Goal: Information Seeking & Learning: Learn about a topic

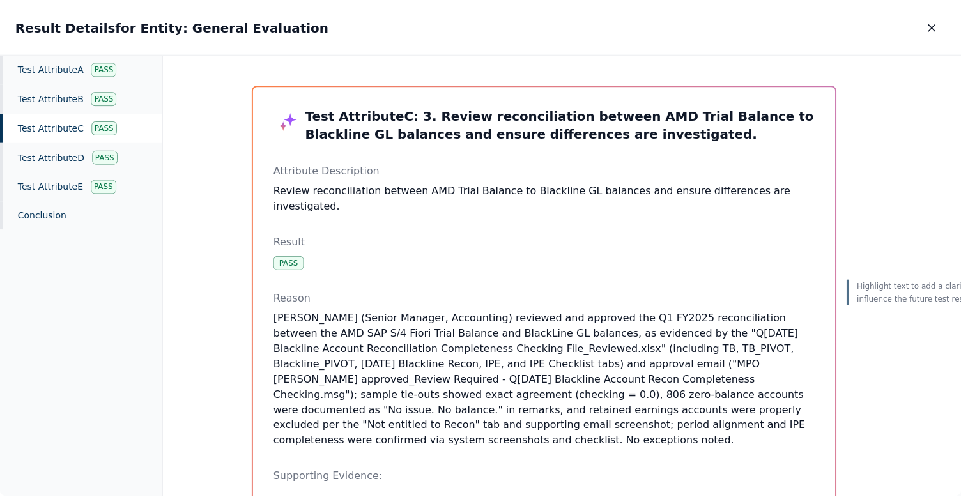
scroll to position [54, 0]
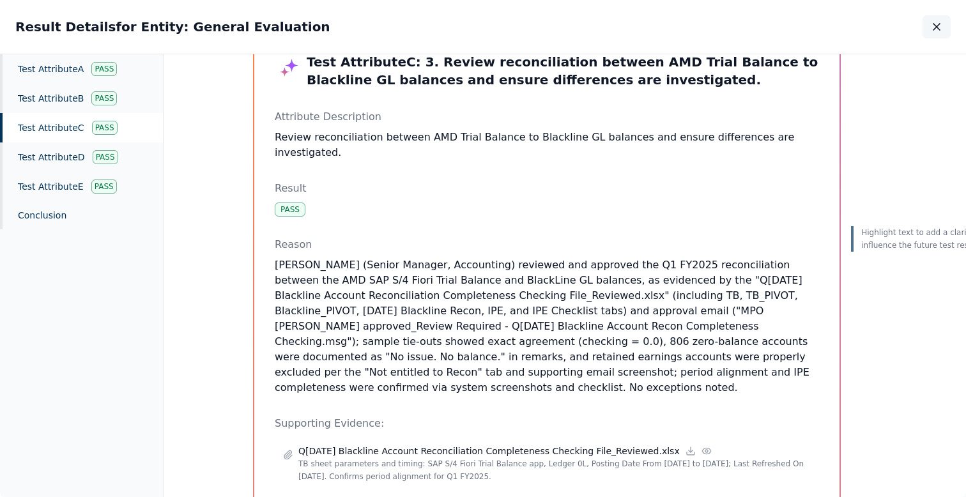
click at [939, 29] on icon "button" at bounding box center [936, 27] width 6 height 6
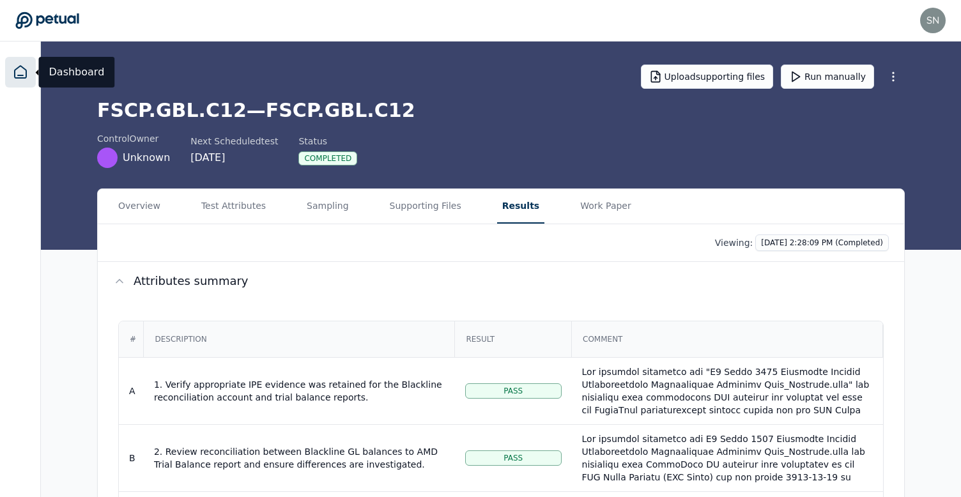
click at [18, 80] on link at bounding box center [20, 72] width 31 height 31
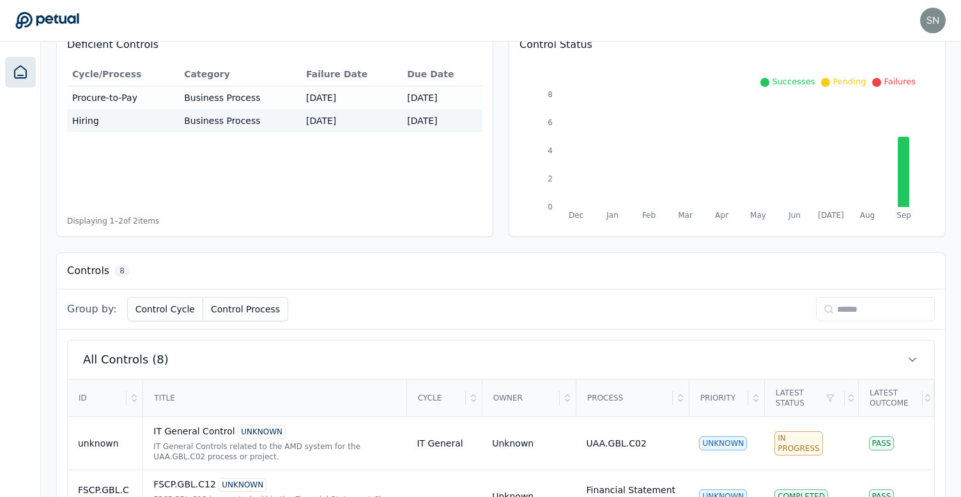
scroll to position [311, 0]
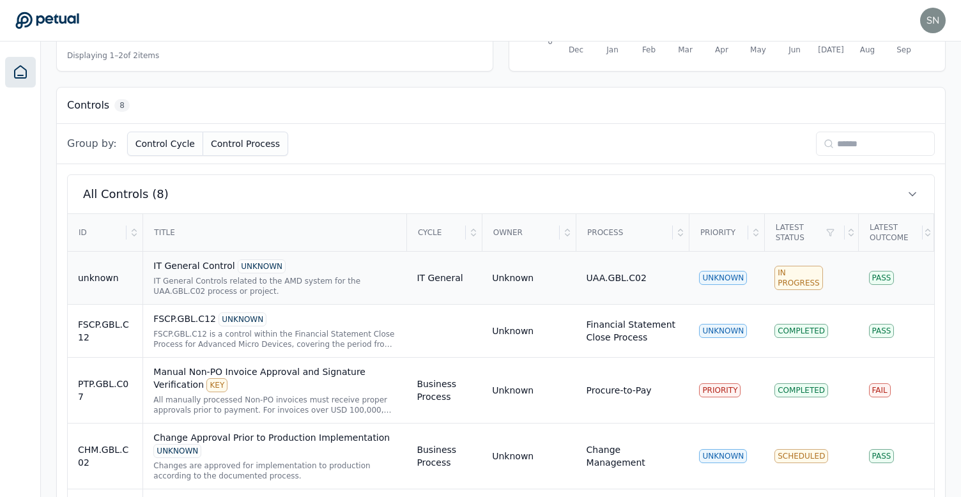
click at [301, 290] on div "IT General Controls related to the AMD system for the UAA.GBL.C02 process or pr…" at bounding box center [274, 286] width 243 height 20
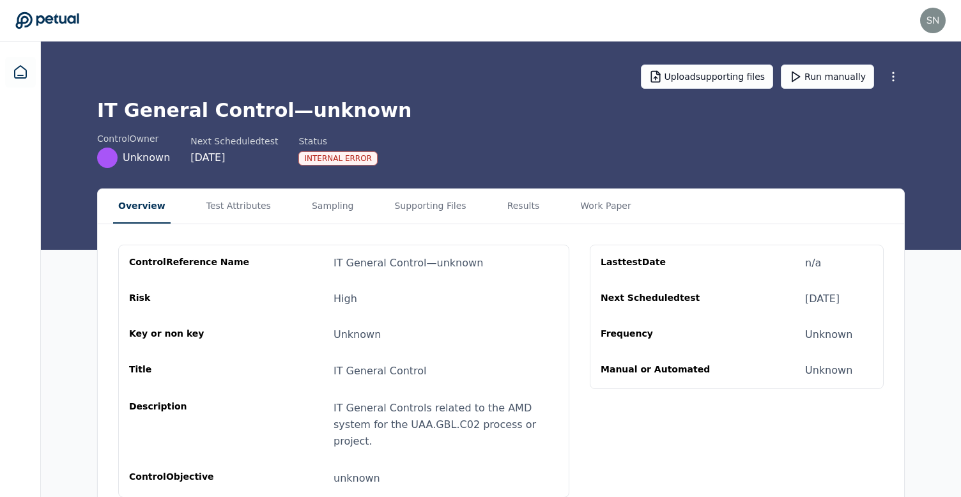
click at [356, 109] on h1 "IT General Control — unknown" at bounding box center [500, 110] width 807 height 23
click at [30, 71] on link at bounding box center [20, 72] width 31 height 31
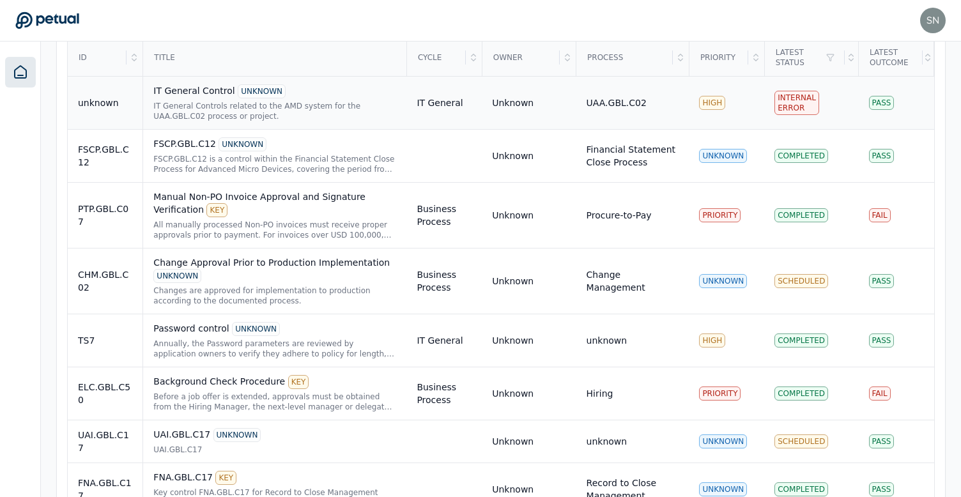
scroll to position [531, 0]
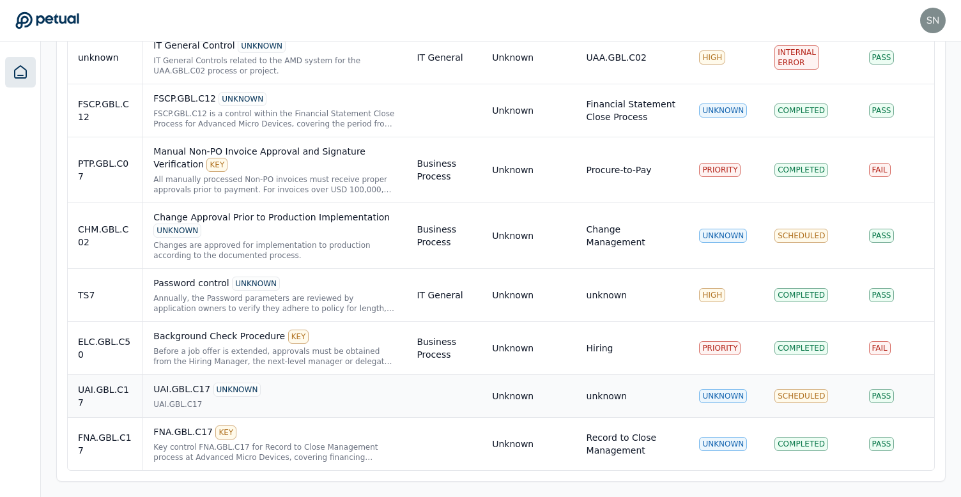
click at [339, 395] on div "UAI.GBL.C17 UNKNOWN" at bounding box center [274, 390] width 243 height 14
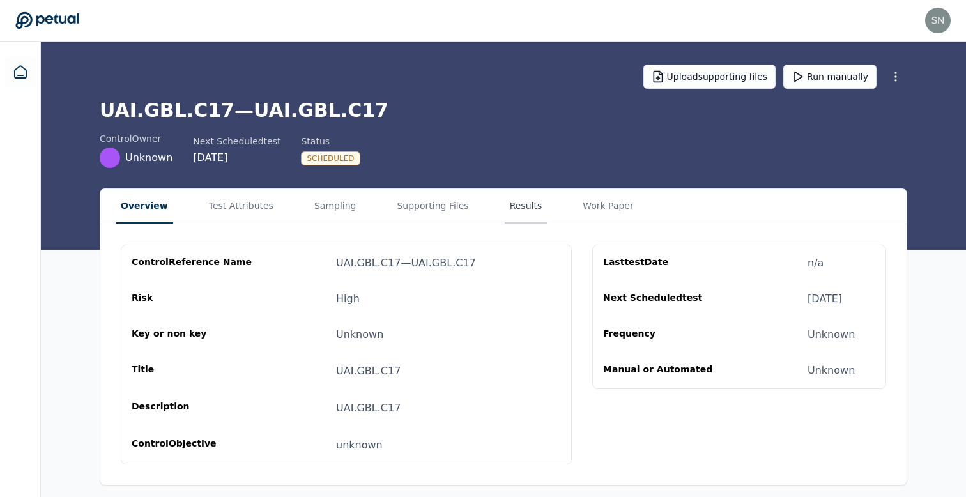
click at [515, 209] on button "Results" at bounding box center [526, 206] width 43 height 34
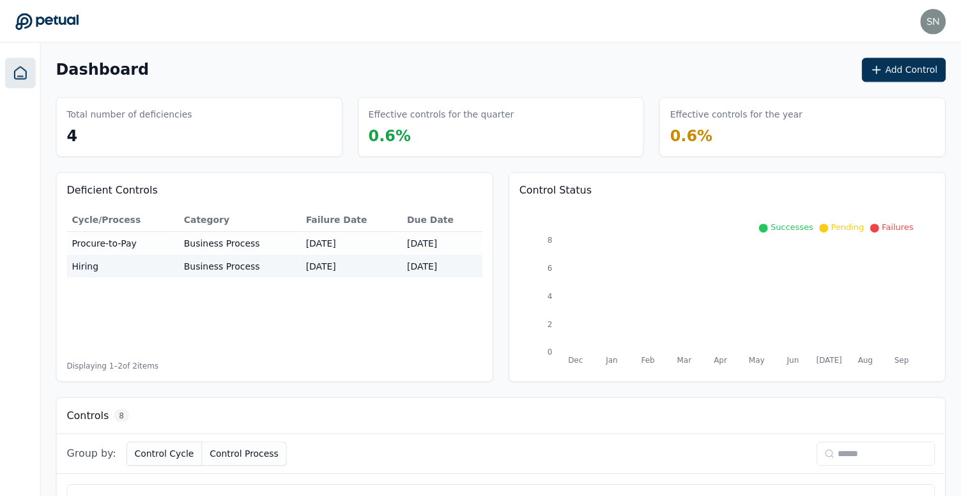
scroll to position [531, 0]
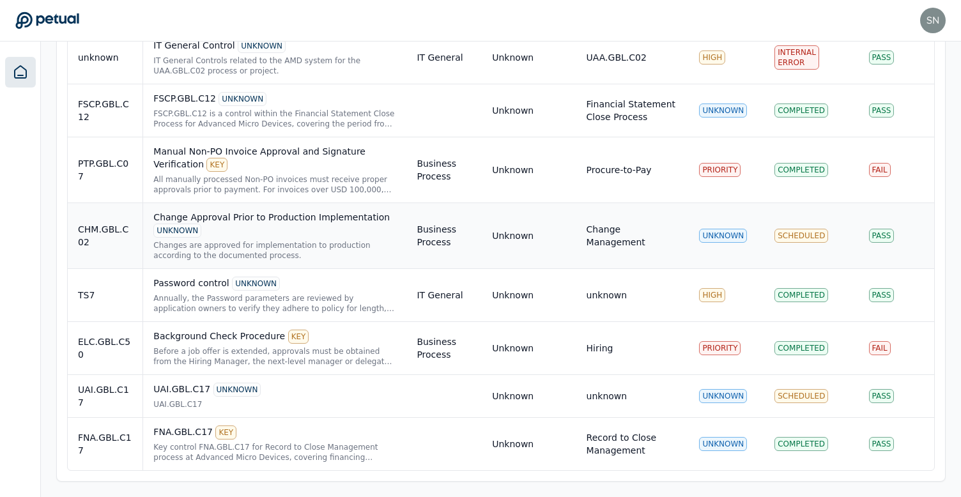
click at [323, 230] on div "Change Approval Prior to Production Implementation UNKNOWN" at bounding box center [274, 224] width 243 height 27
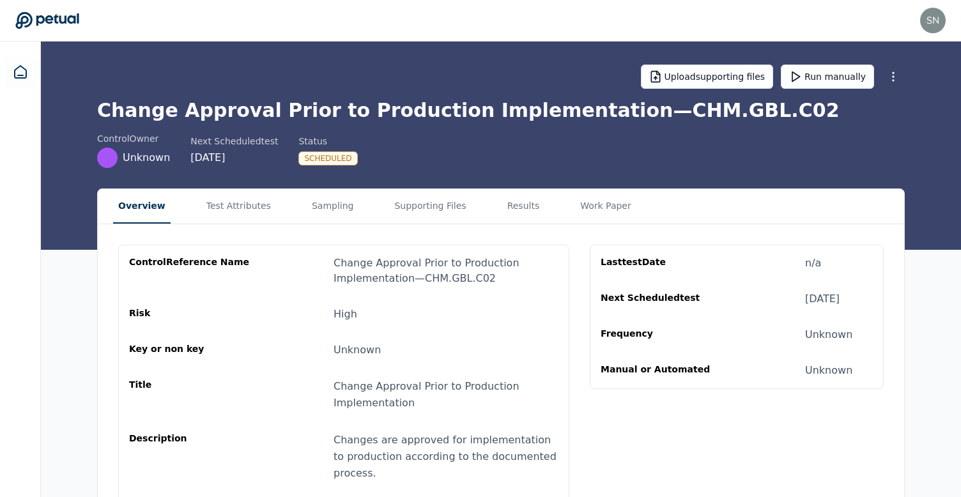
click at [512, 259] on div "Change Approval Prior to Production Implementation — CHM.GBL.C02" at bounding box center [445, 270] width 225 height 31
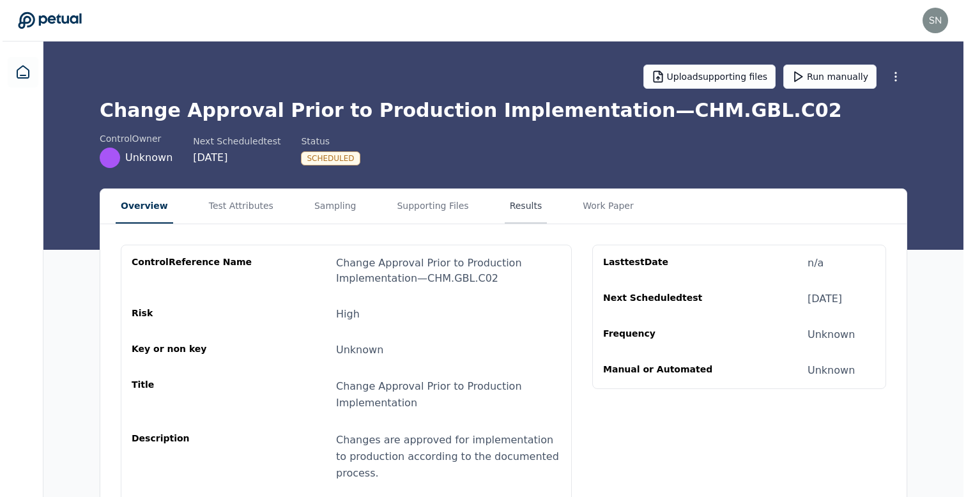
click at [512, 208] on button "Results" at bounding box center [523, 206] width 43 height 34
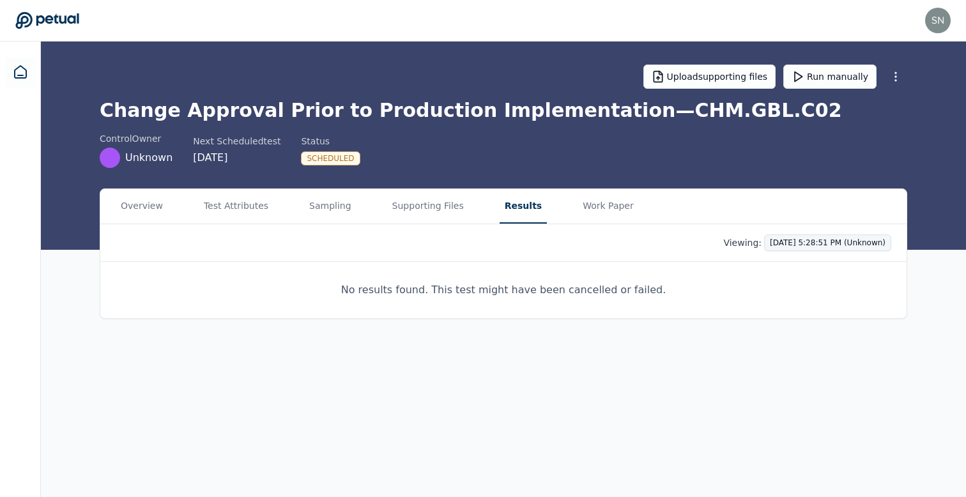
click at [816, 241] on html "snir@petual.ai snir@petual.ai Sign out Upload supporting files Run manually Cha…" at bounding box center [483, 248] width 966 height 497
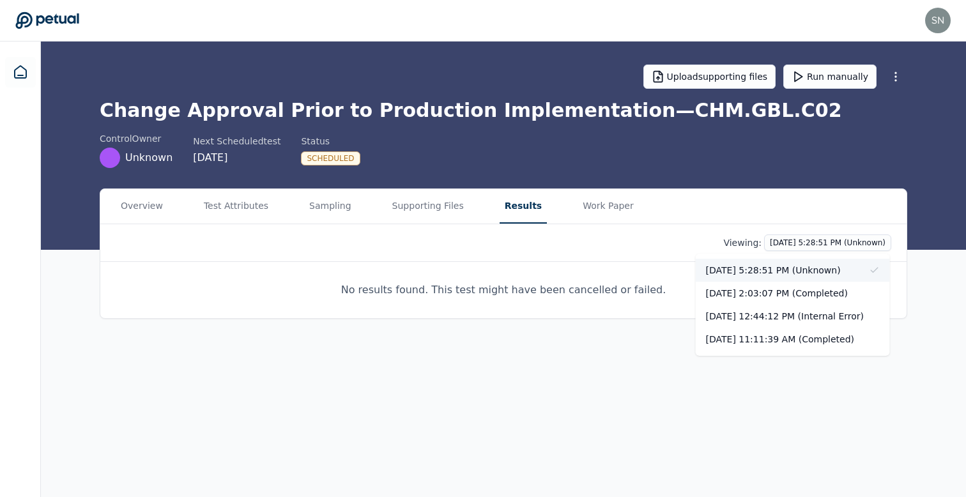
click at [757, 270] on div "10/3/2025, 5:28:51 PM (Unknown)" at bounding box center [793, 270] width 194 height 23
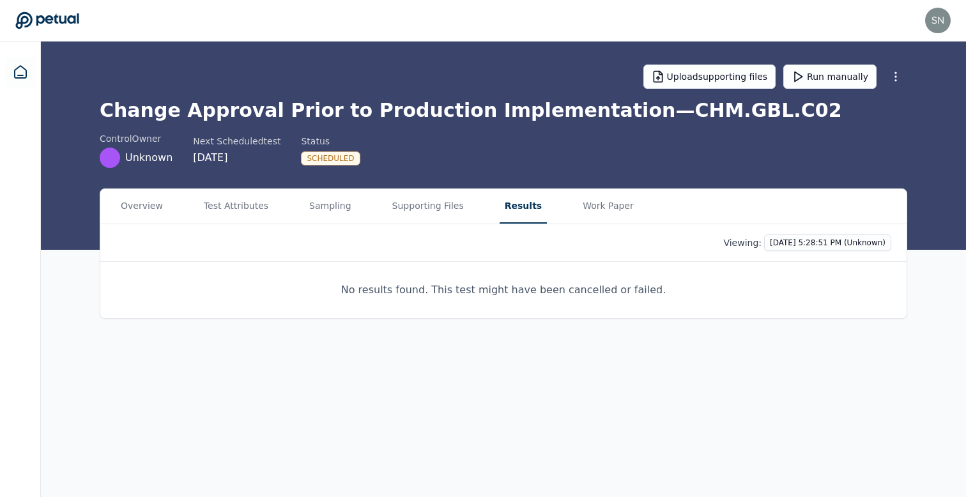
click at [330, 156] on div "Scheduled" at bounding box center [330, 158] width 59 height 14
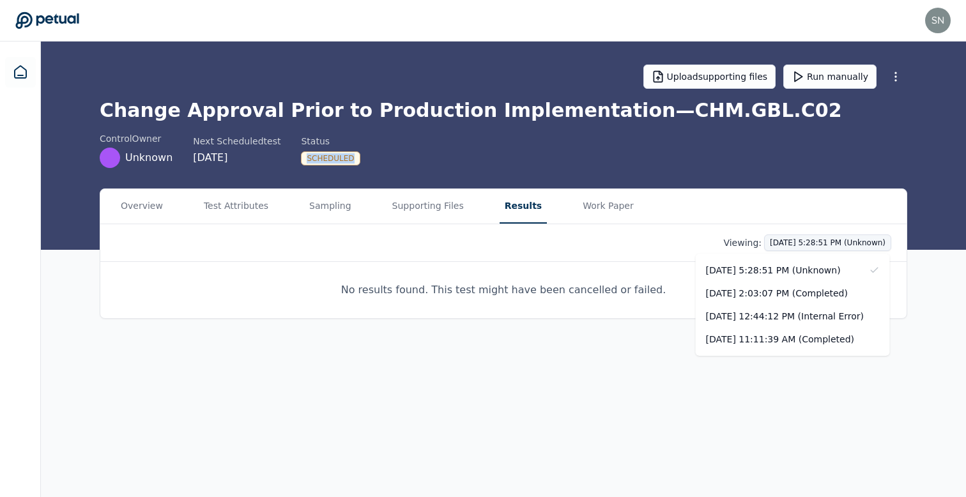
click at [783, 248] on html "snir@petual.ai snir@petual.ai Sign out Upload supporting files Run manually Cha…" at bounding box center [483, 248] width 966 height 497
click at [784, 291] on div "10/2/2025, 2:03:07 PM (Completed)" at bounding box center [793, 293] width 194 height 23
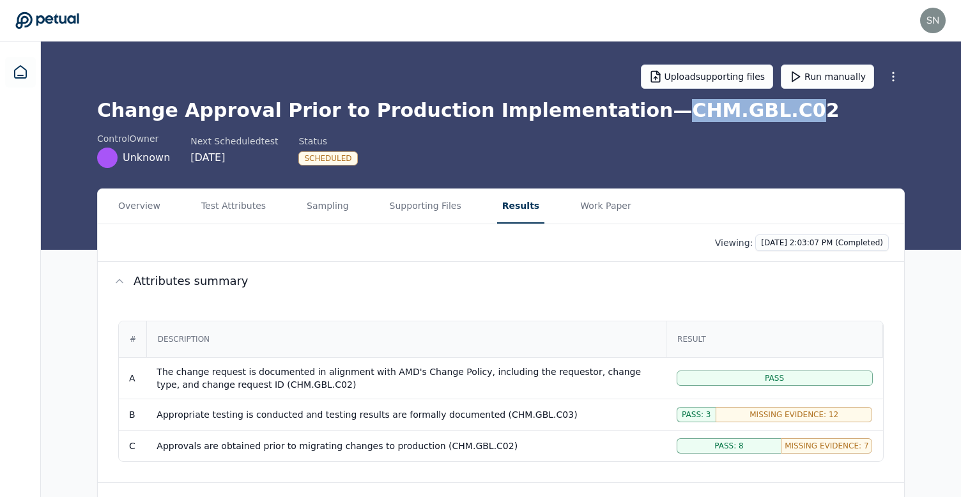
drag, startPoint x: 590, startPoint y: 110, endPoint x: 710, endPoint y: 120, distance: 120.5
click at [710, 120] on h1 "Change Approval Prior to Production Implementation — CHM.GBL.C02" at bounding box center [500, 110] width 807 height 23
click at [726, 114] on h1 "Change Approval Prior to Production Implementation — CHM.GBL.C02" at bounding box center [500, 110] width 807 height 23
click at [27, 84] on link at bounding box center [20, 72] width 31 height 31
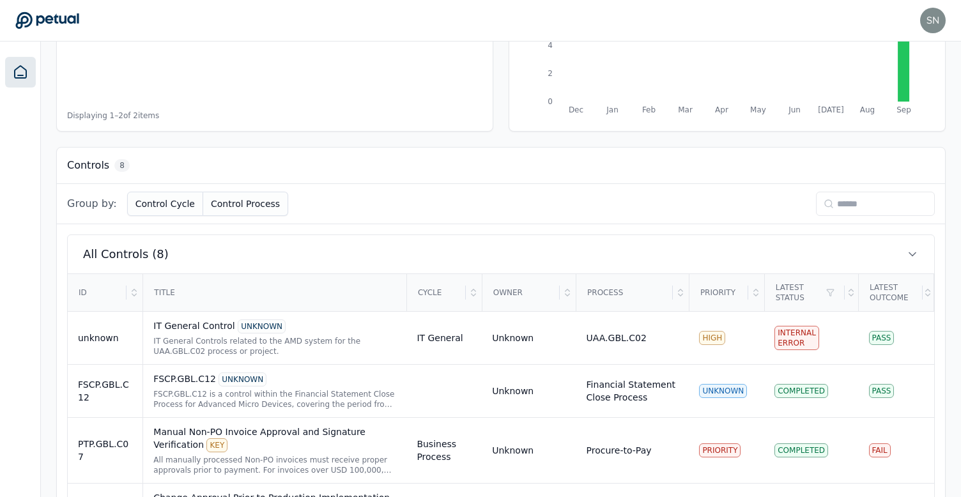
scroll to position [299, 0]
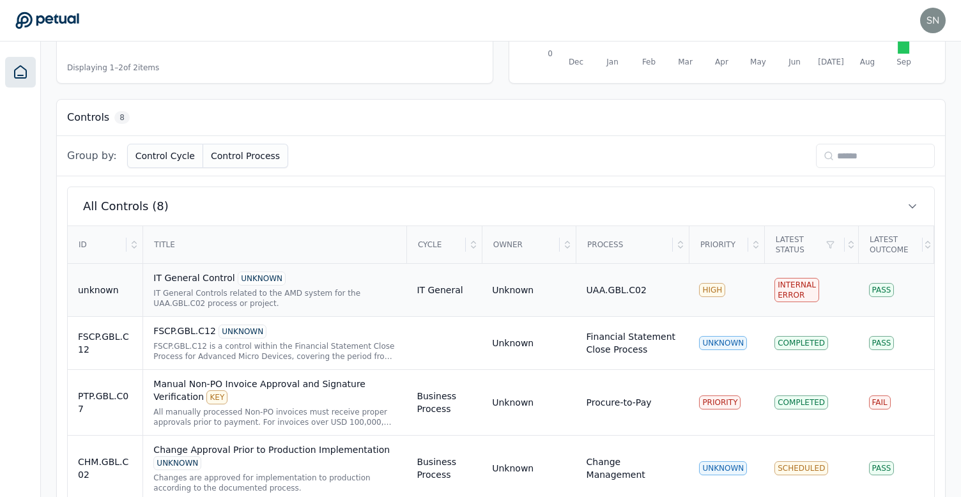
click at [317, 307] on div "IT General Controls related to the AMD system for the UAA.GBL.C02 process or pr…" at bounding box center [274, 298] width 243 height 20
